Goal: Check status: Check status

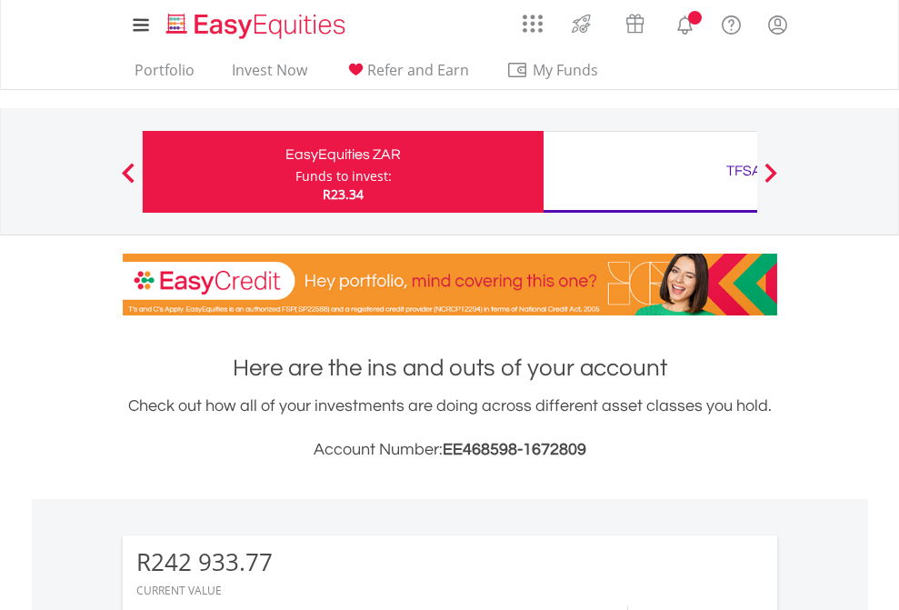
scroll to position [175, 285]
click at [295, 172] on div "Funds to invest:" at bounding box center [343, 176] width 96 height 18
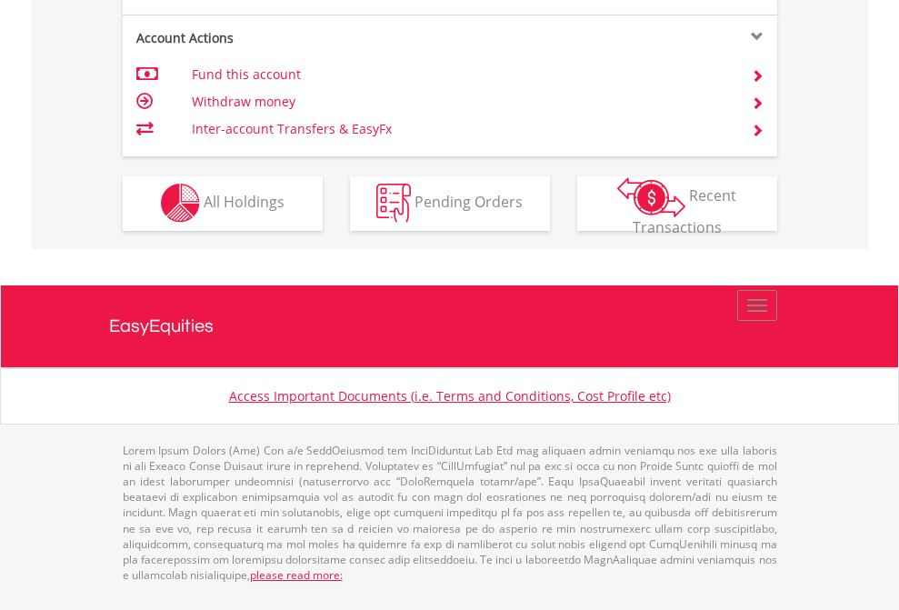
scroll to position [1622, 0]
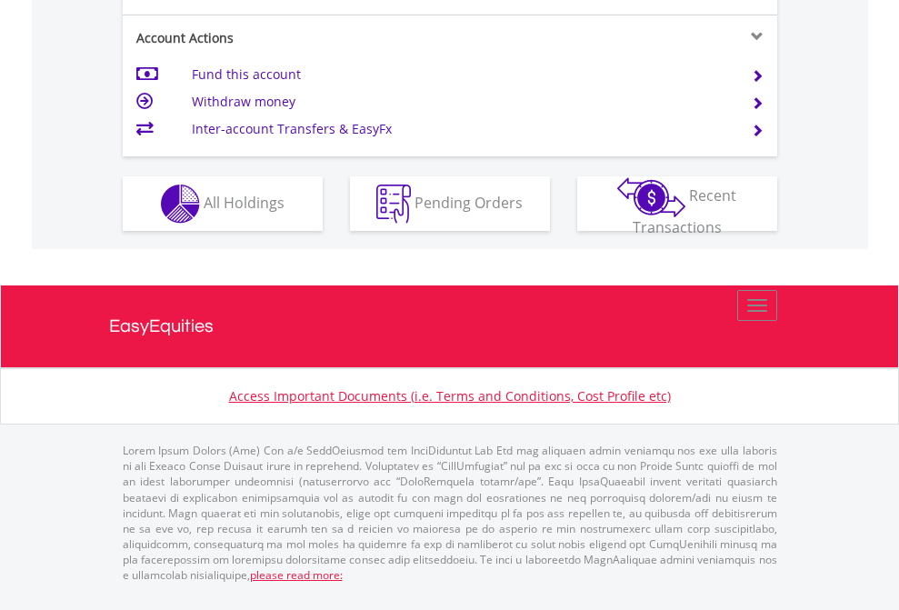
scroll to position [1779, 0]
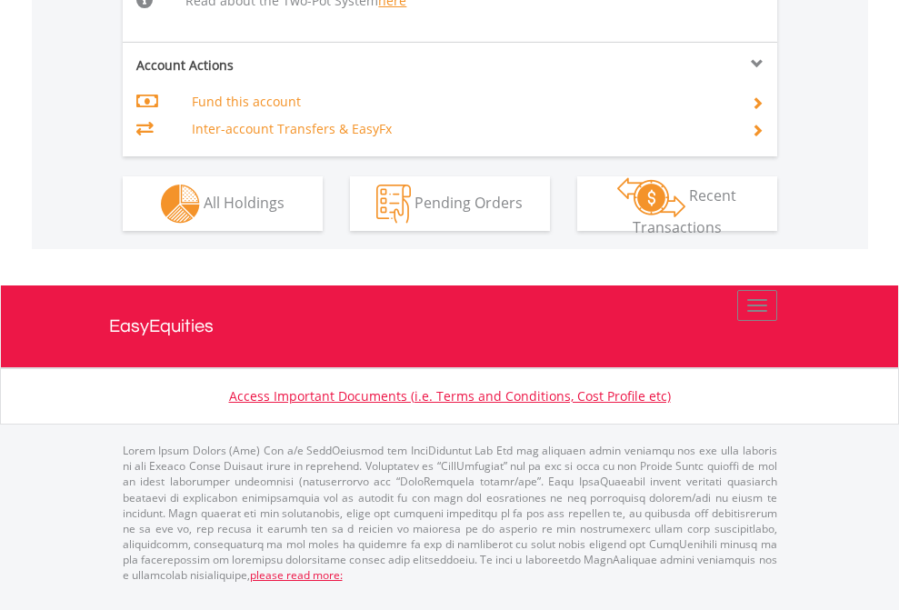
scroll to position [1849, 0]
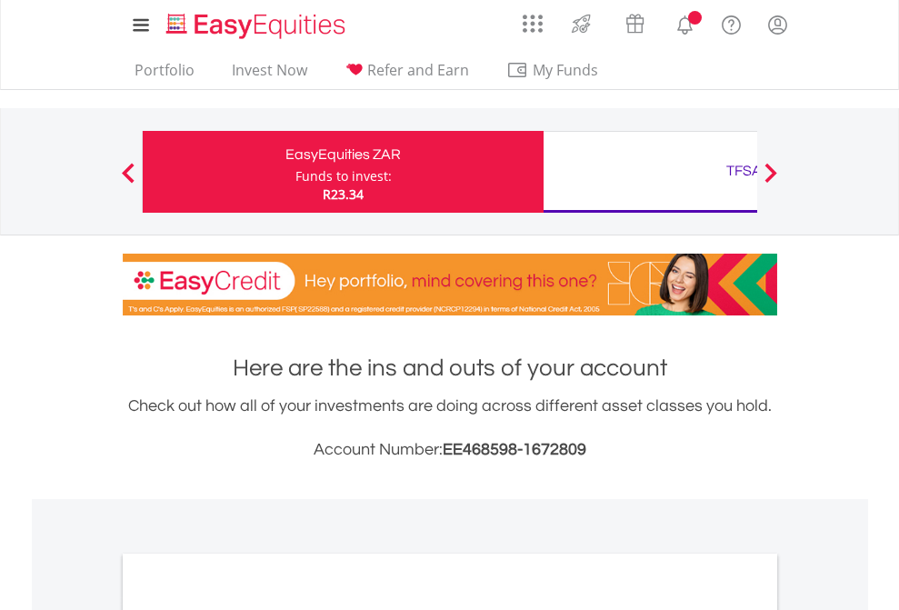
scroll to position [1393, 0]
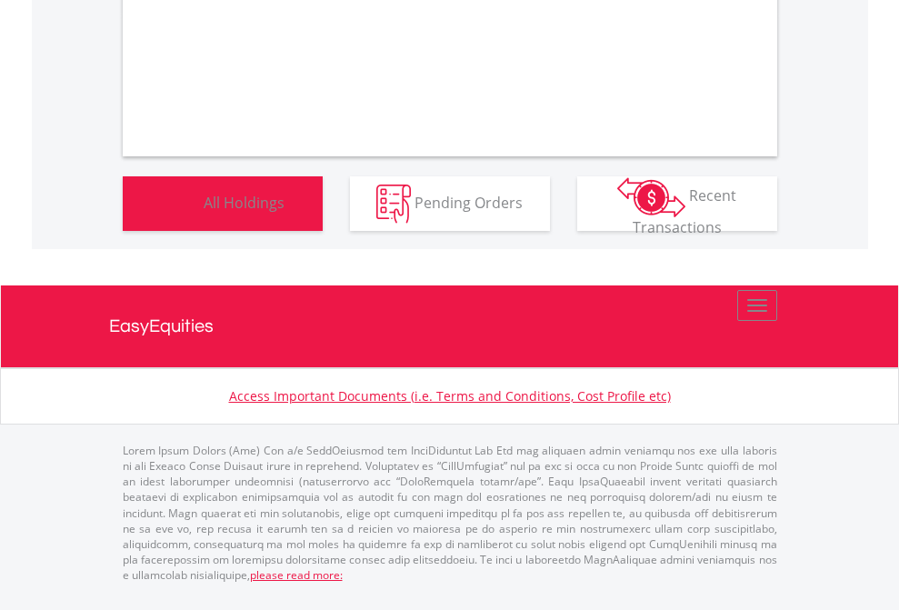
click at [204, 212] on span "All Holdings" at bounding box center [244, 202] width 81 height 20
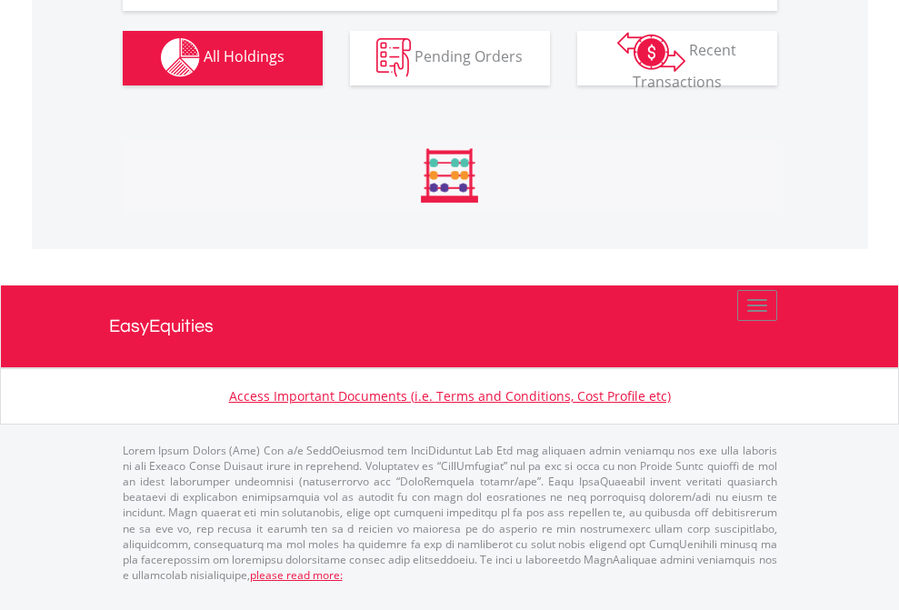
scroll to position [2058, 0]
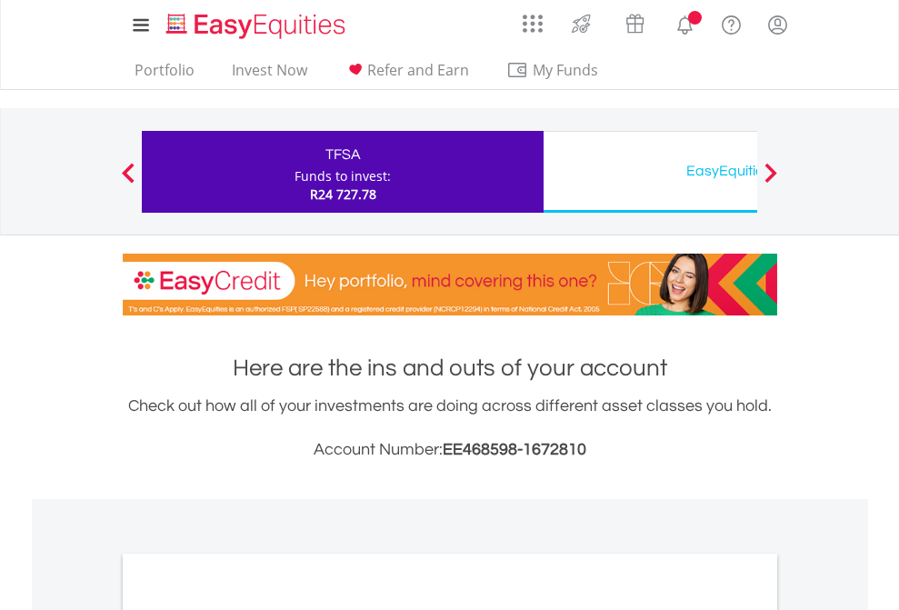
scroll to position [1093, 0]
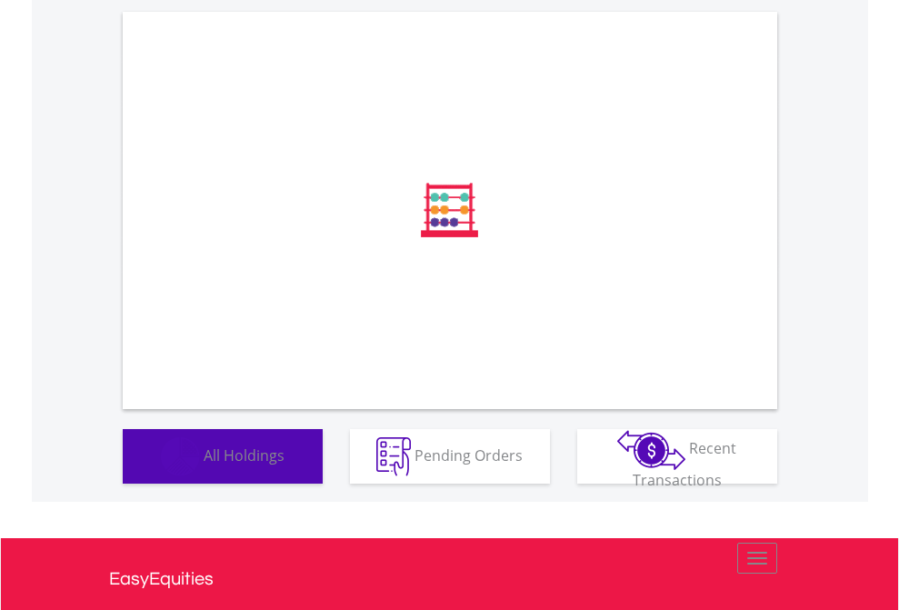
click at [204, 464] on span "All Holdings" at bounding box center [244, 454] width 81 height 20
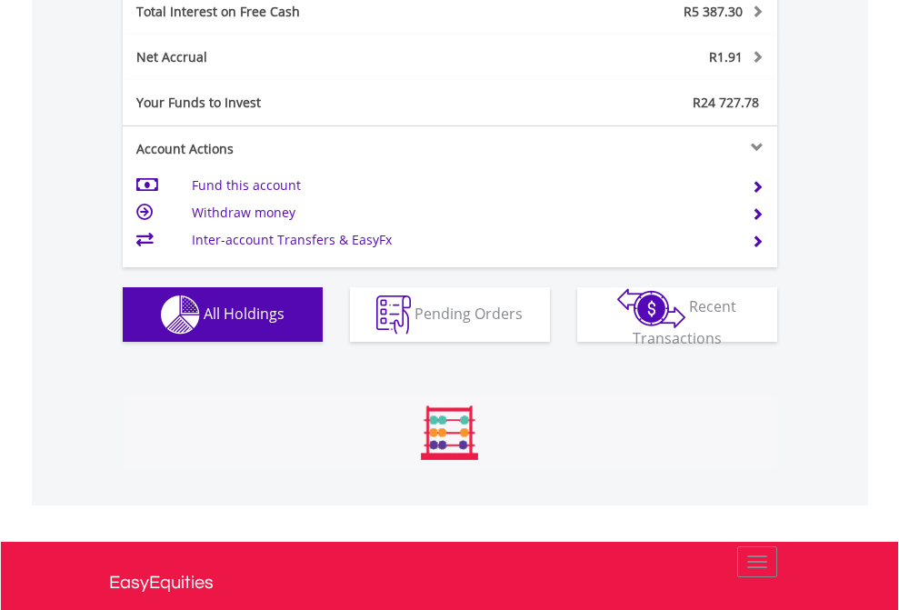
scroll to position [175, 285]
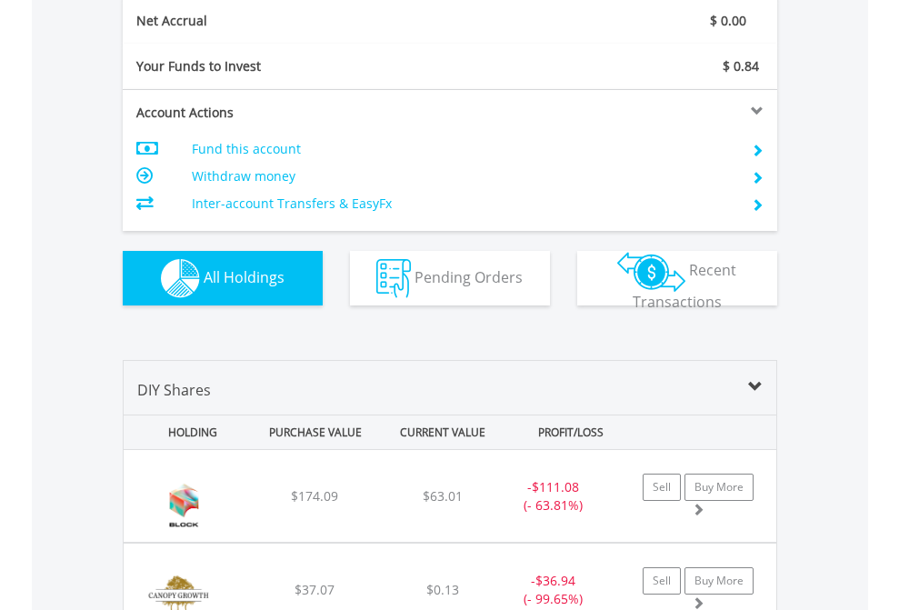
scroll to position [2058, 0]
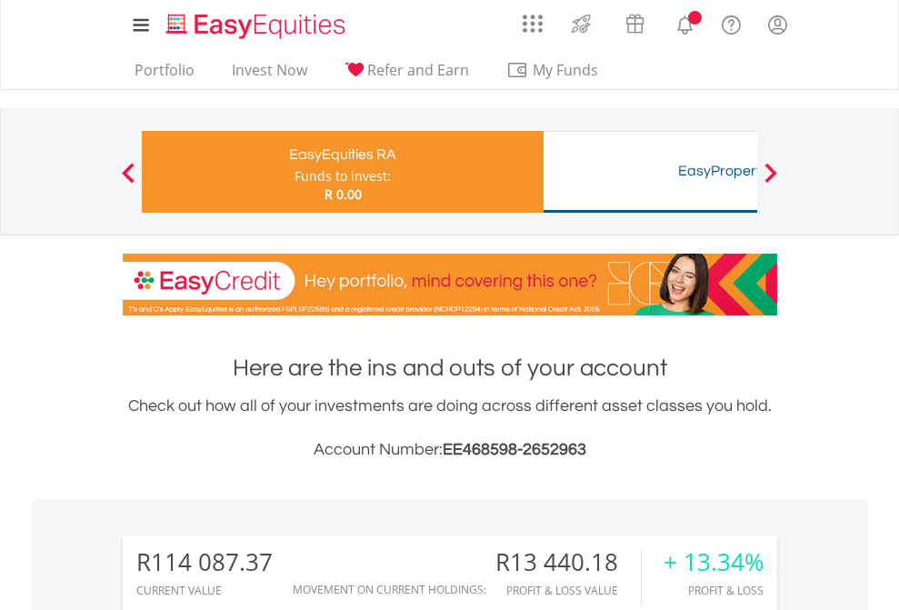
scroll to position [1393, 0]
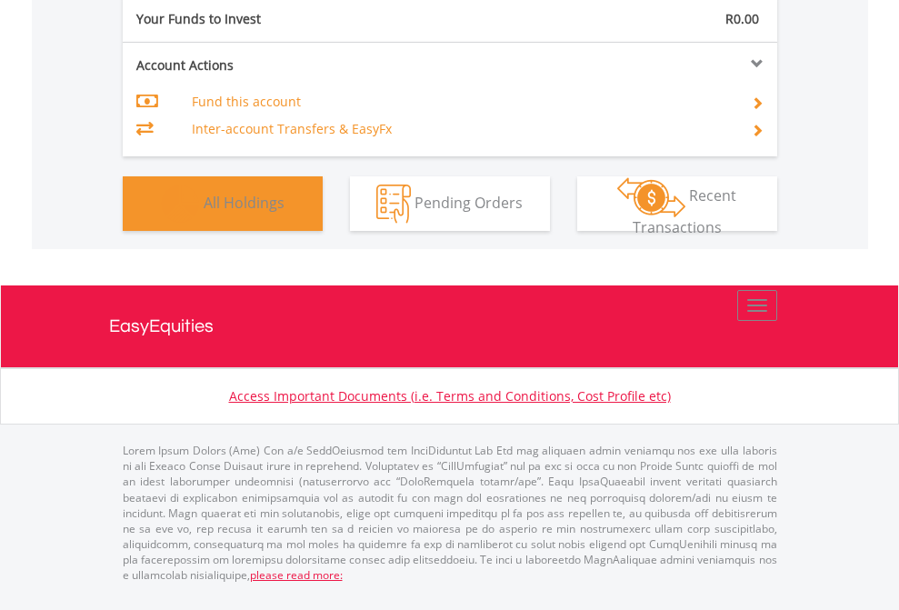
click at [204, 212] on span "All Holdings" at bounding box center [244, 202] width 81 height 20
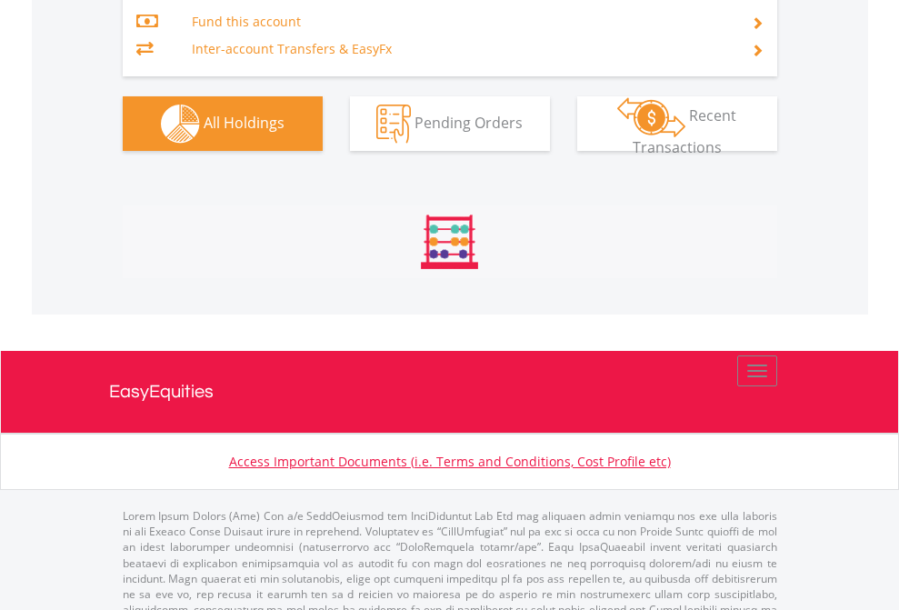
scroll to position [2164, 0]
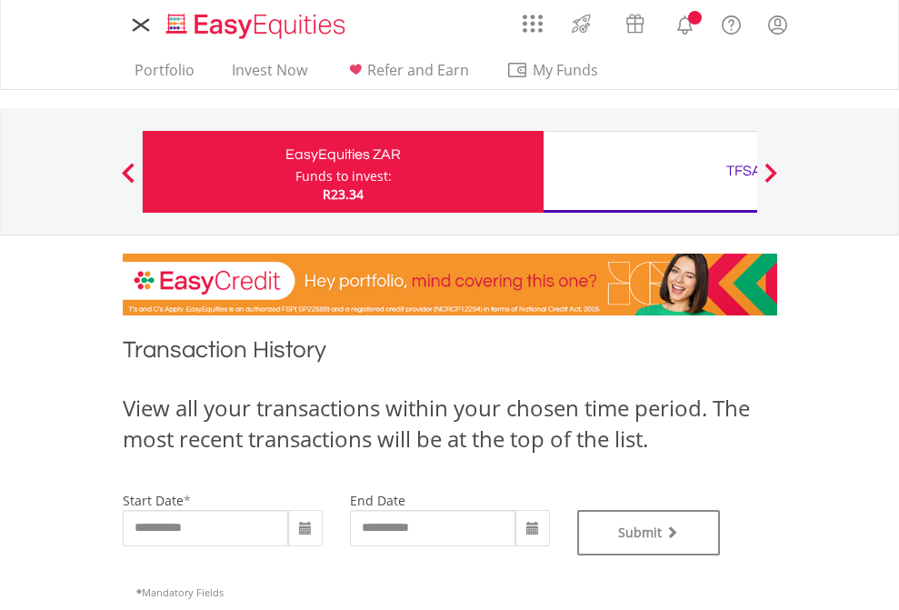
type input "**********"
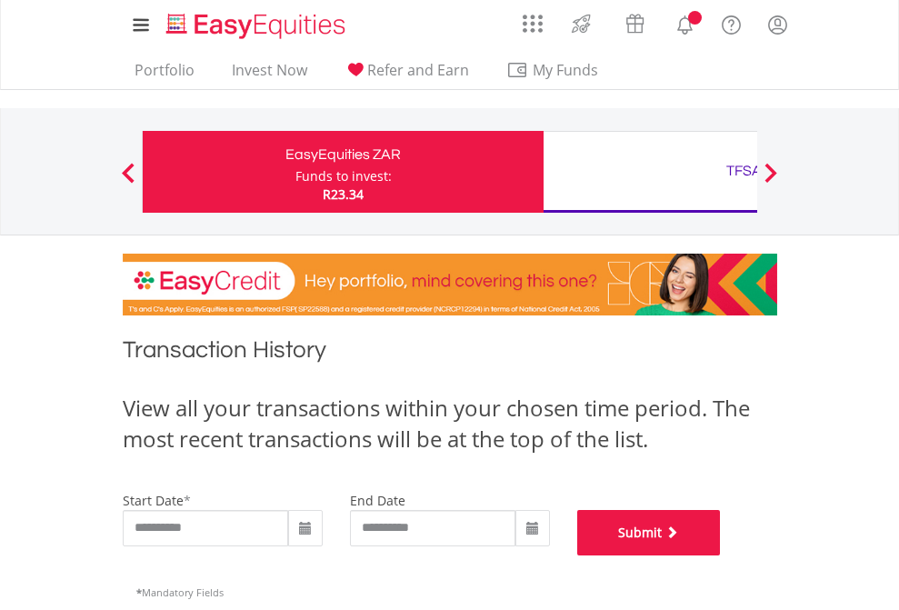
click at [721, 555] on button "Submit" at bounding box center [649, 532] width 144 height 45
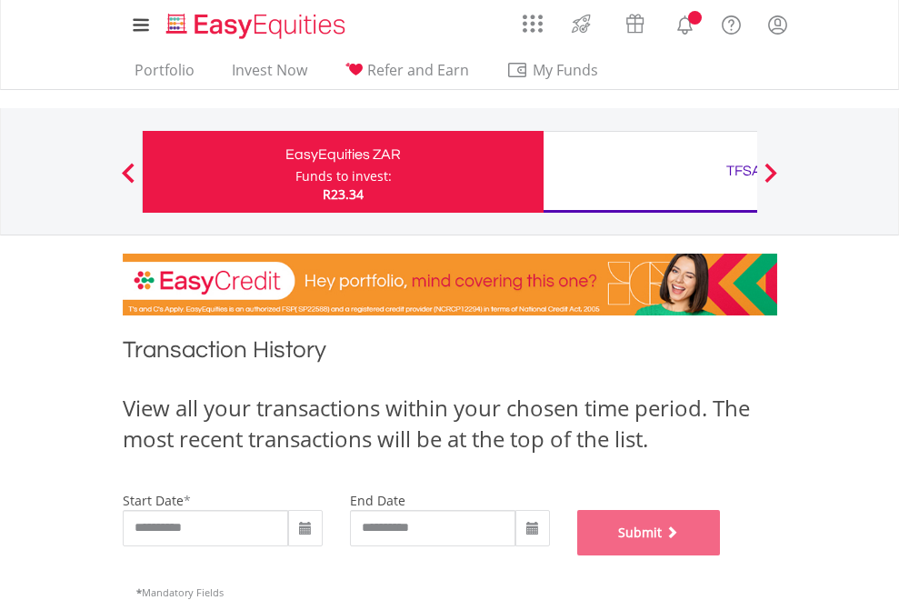
scroll to position [737, 0]
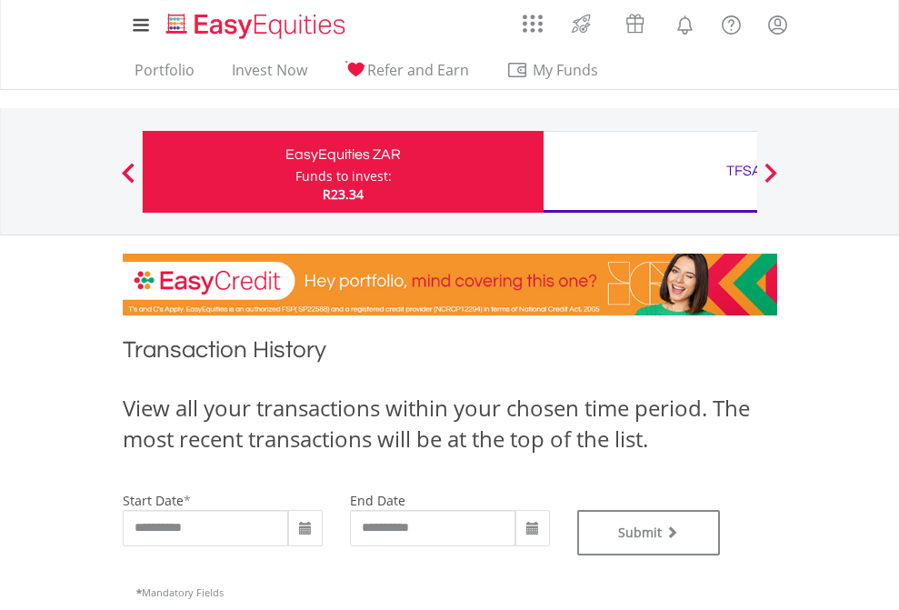
click at [650, 172] on div "TFSA" at bounding box center [743, 170] width 379 height 25
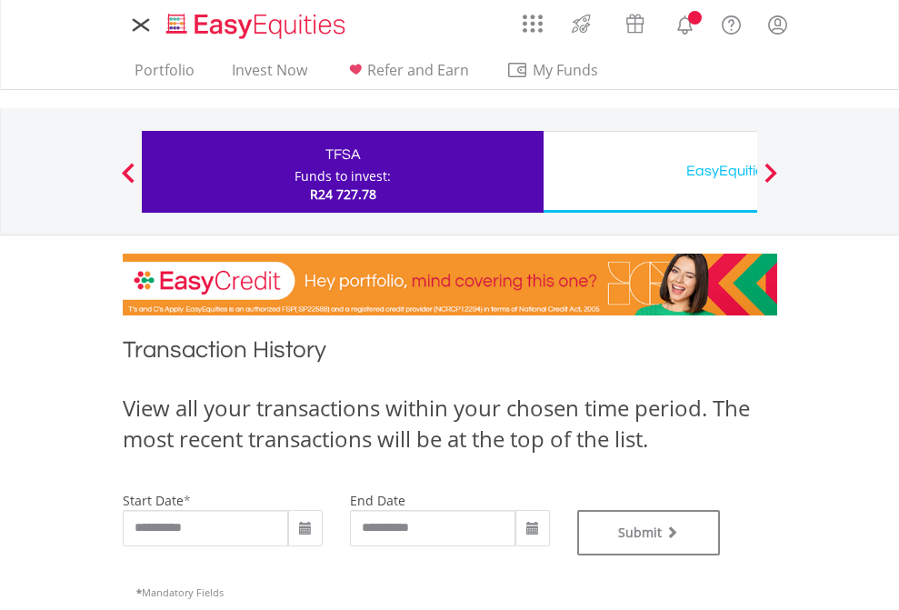
type input "**********"
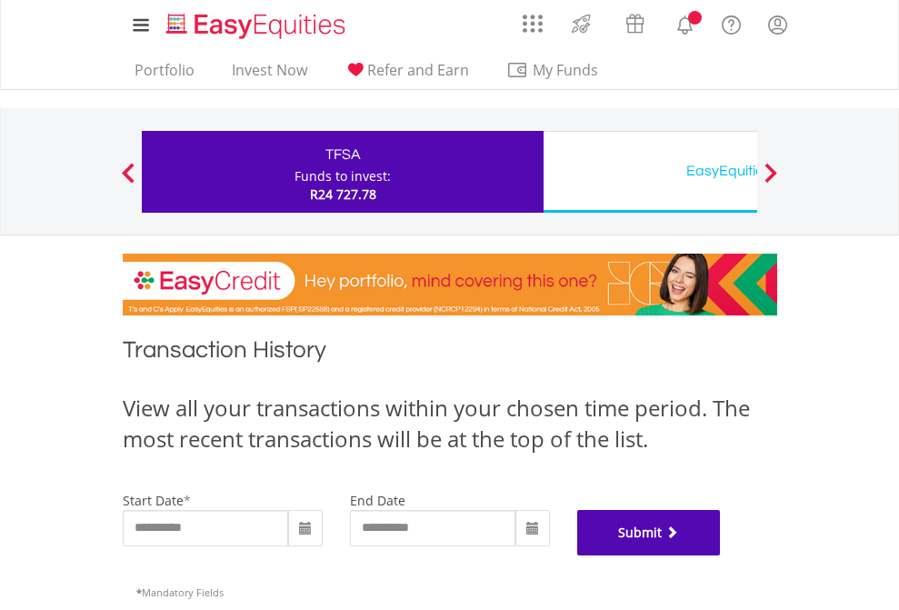
click at [721, 555] on button "Submit" at bounding box center [649, 532] width 144 height 45
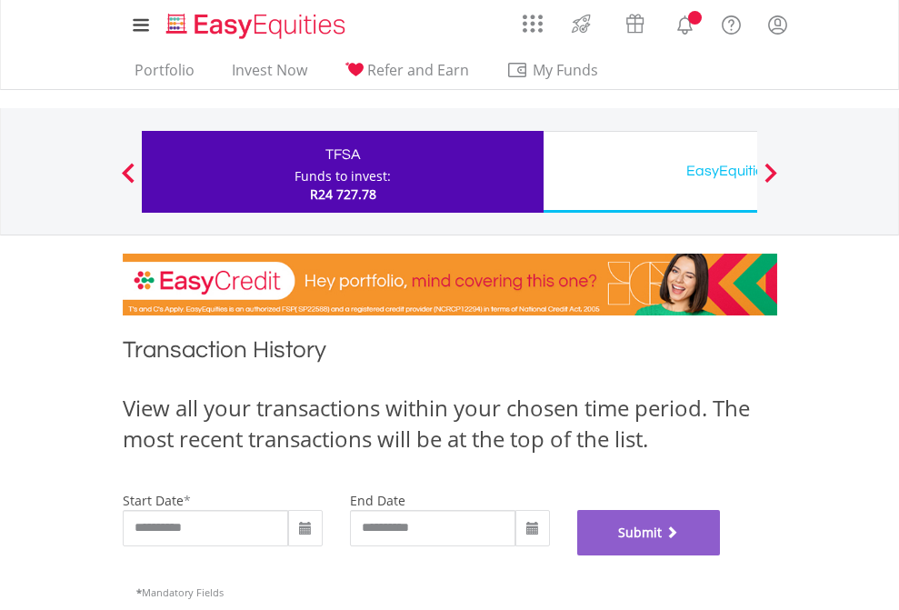
scroll to position [737, 0]
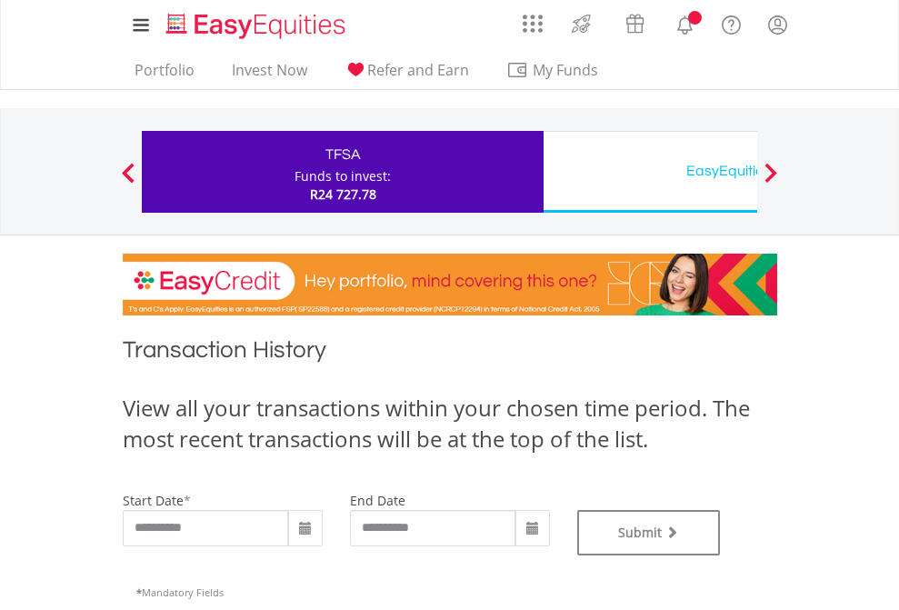
click at [650, 172] on div "EasyEquities USD" at bounding box center [743, 170] width 379 height 25
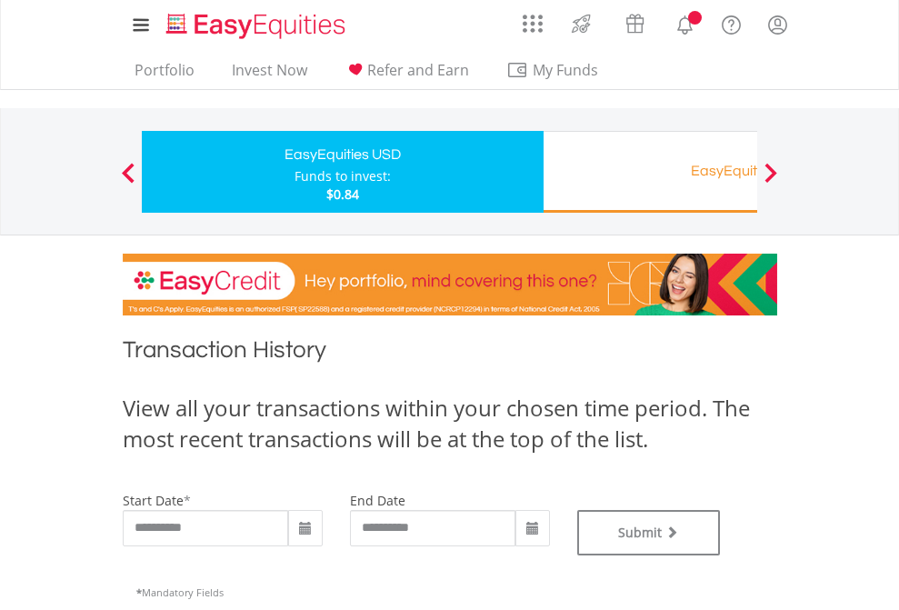
type input "**********"
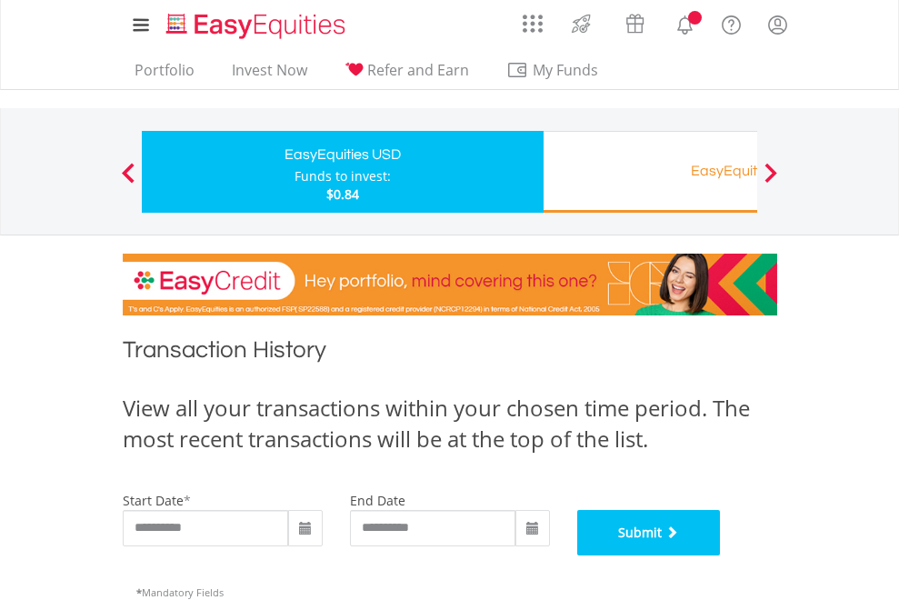
click at [721, 555] on button "Submit" at bounding box center [649, 532] width 144 height 45
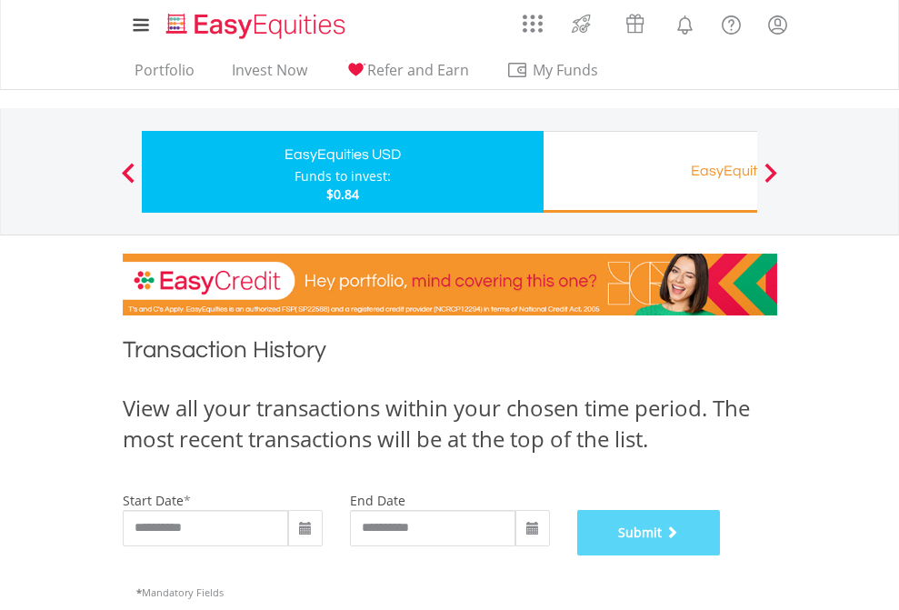
scroll to position [737, 0]
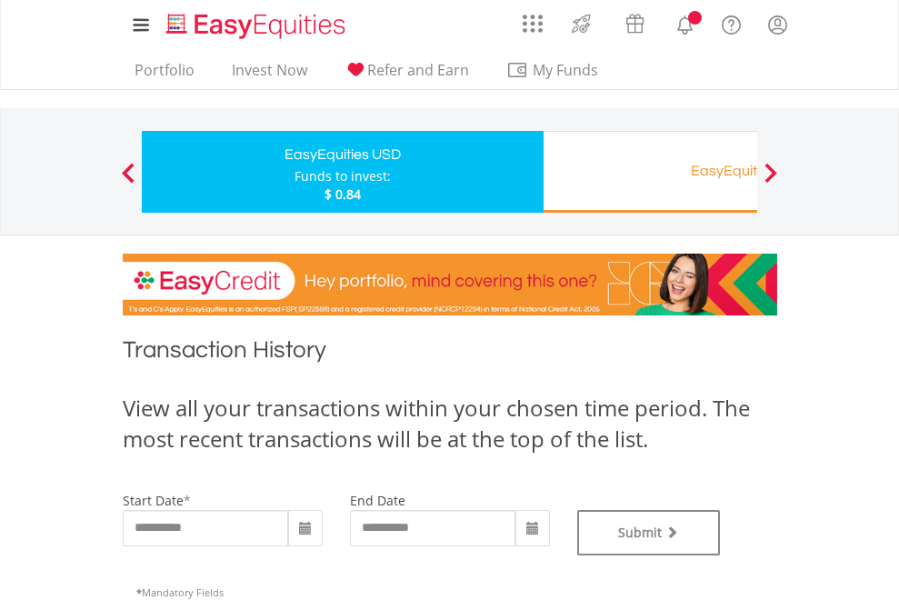
click at [650, 172] on div "EasyEquities RA" at bounding box center [743, 170] width 379 height 25
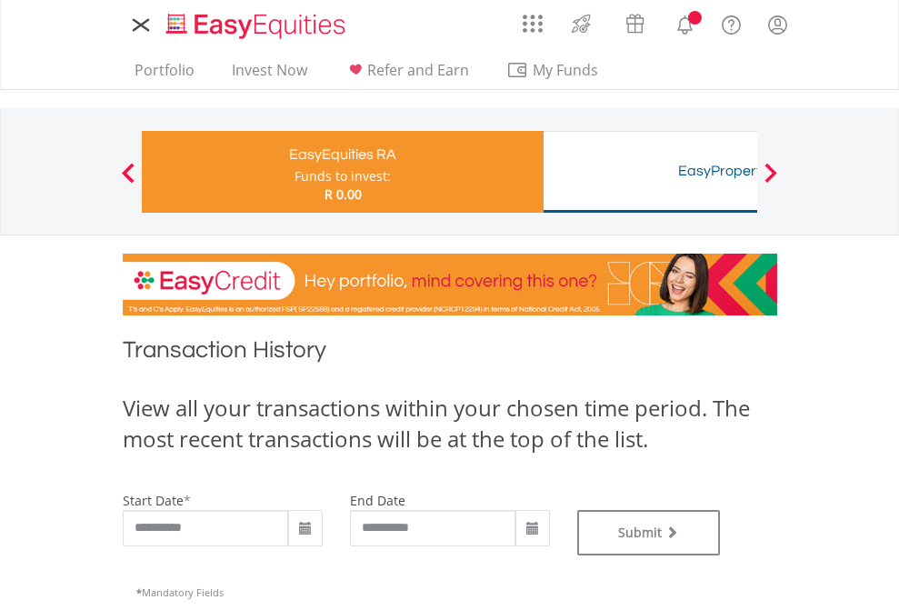
type input "**********"
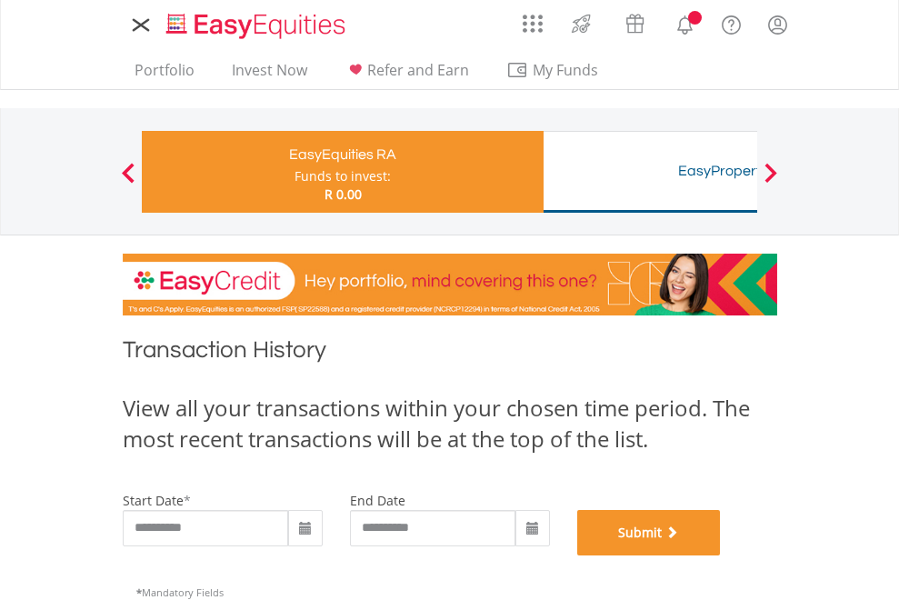
click at [721, 555] on button "Submit" at bounding box center [649, 532] width 144 height 45
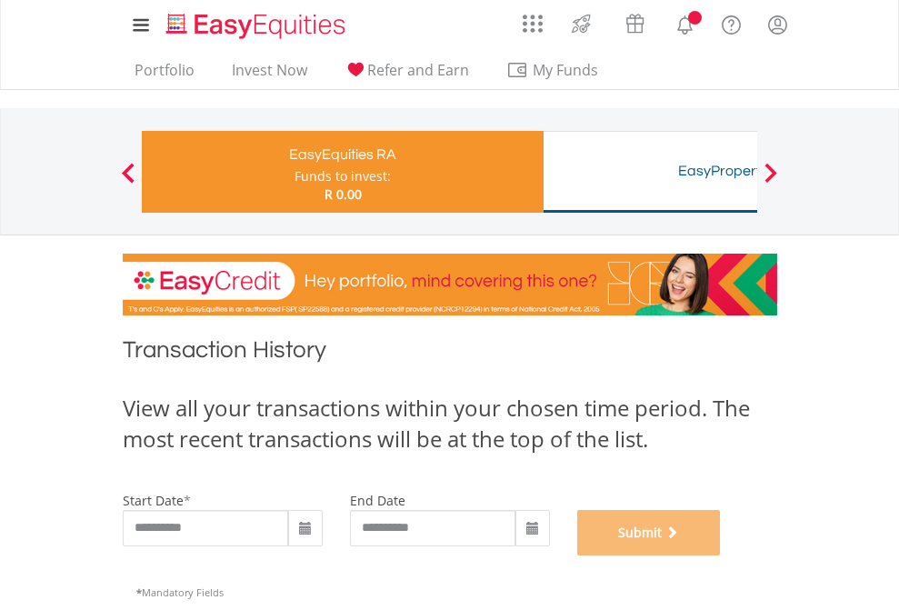
scroll to position [737, 0]
